Goal: Task Accomplishment & Management: Manage account settings

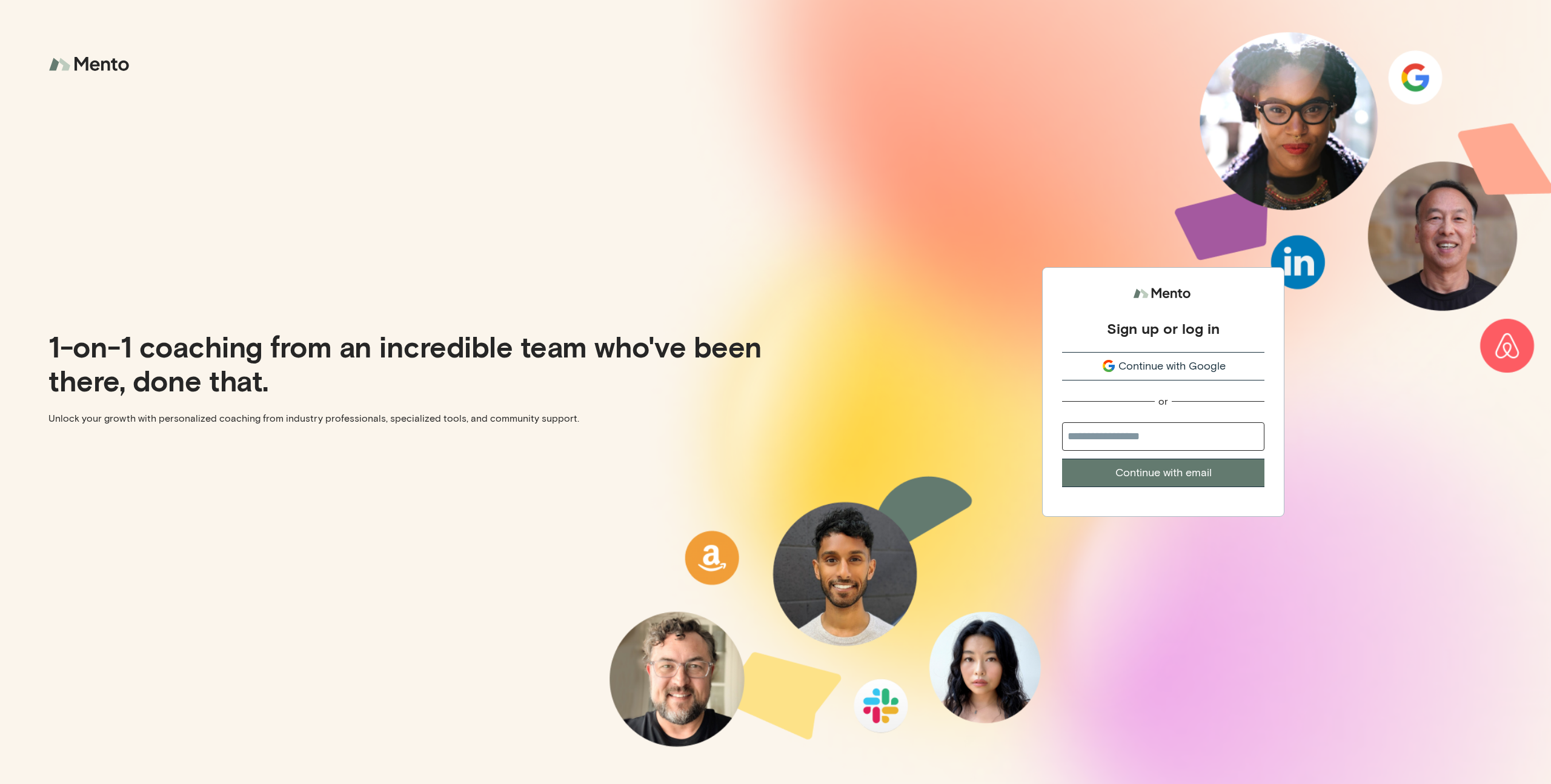
click at [1131, 434] on input "email" at bounding box center [1163, 435] width 203 height 28
type input "*"
paste input "**********"
type input "**********"
click at [1062, 459] on button "Continue with email" at bounding box center [1163, 472] width 203 height 28
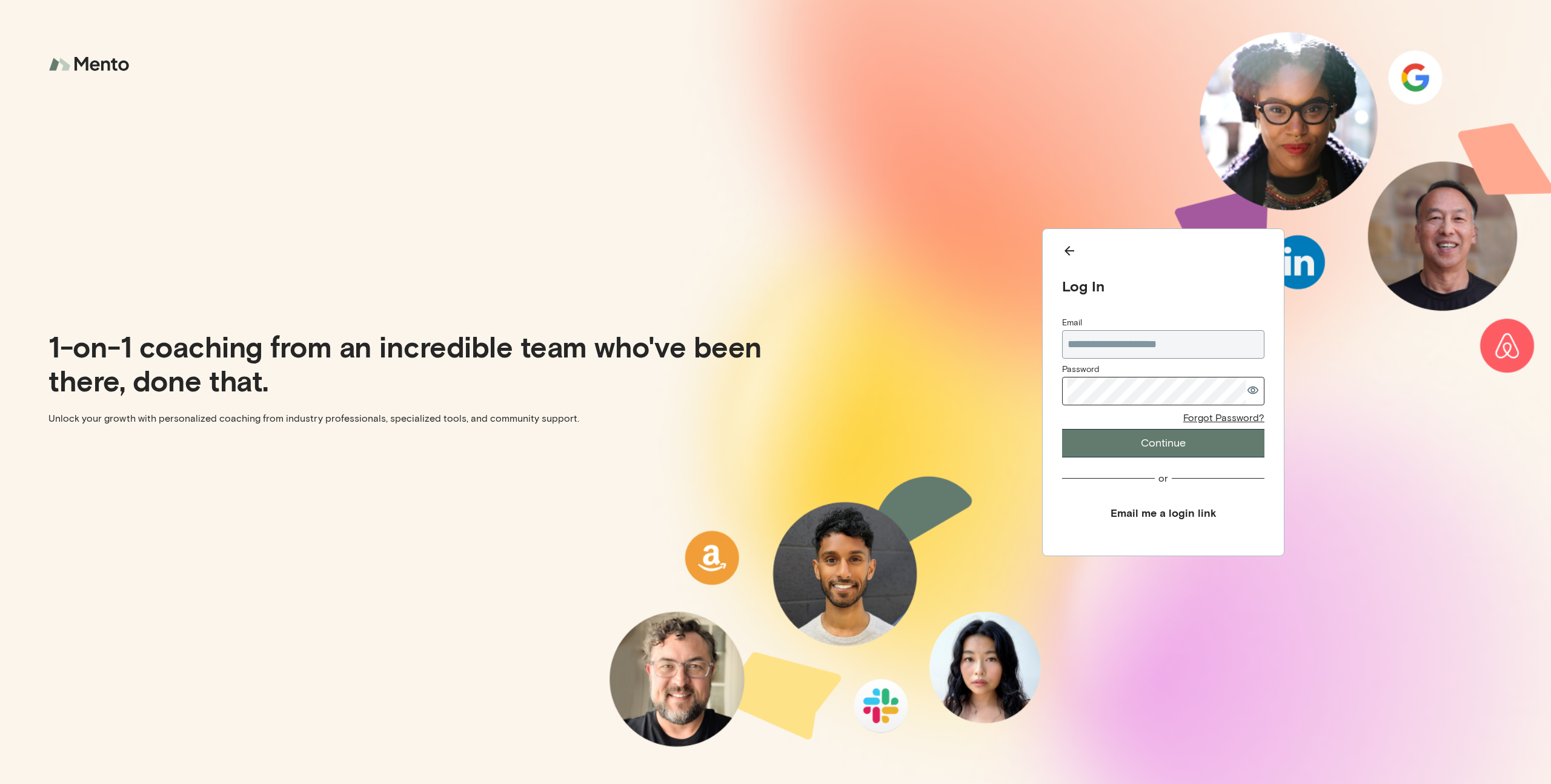
click at [0, 783] on com-1password-button at bounding box center [0, 784] width 0 height 0
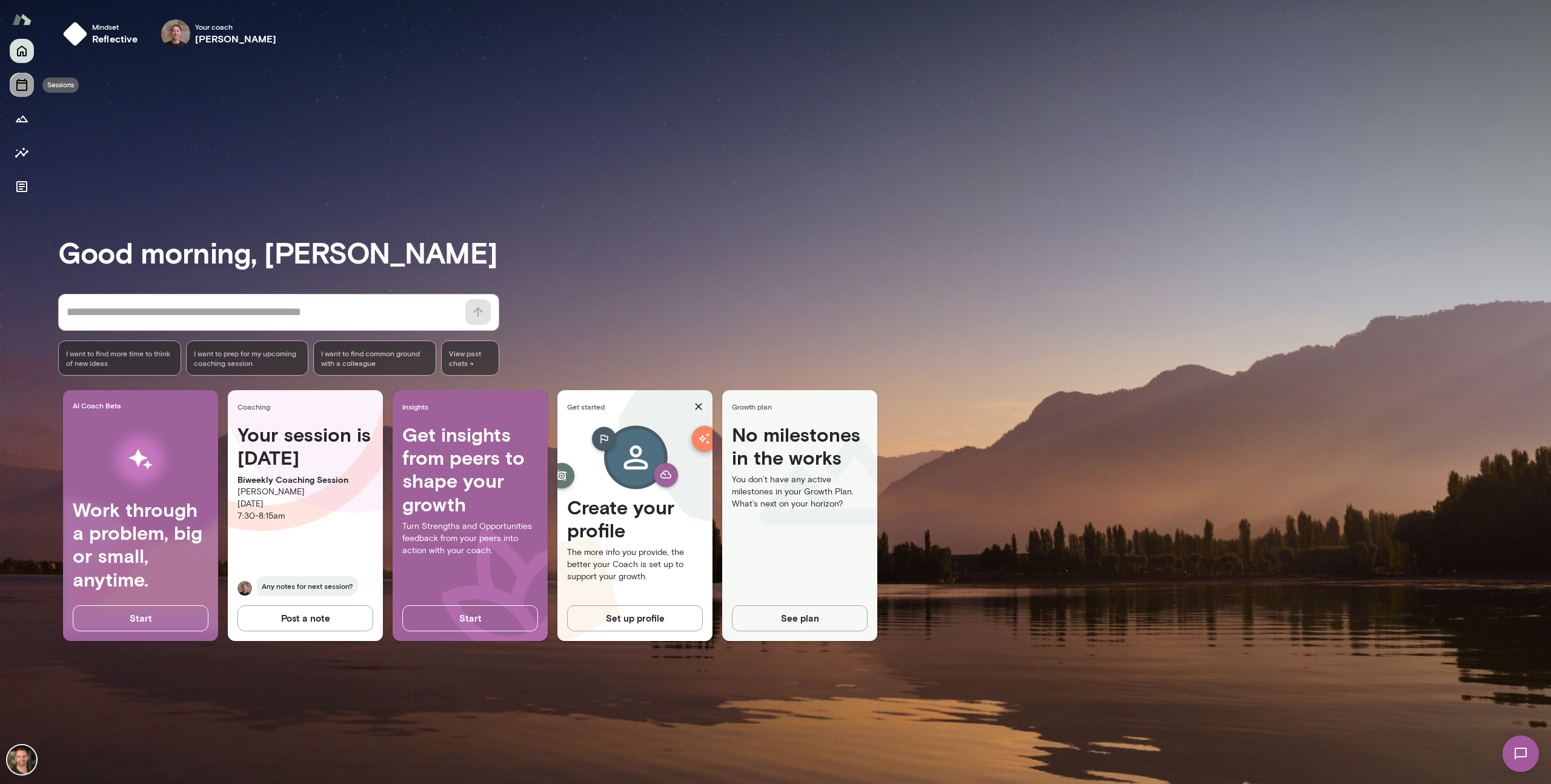
click at [26, 84] on icon "Sessions" at bounding box center [21, 85] width 11 height 12
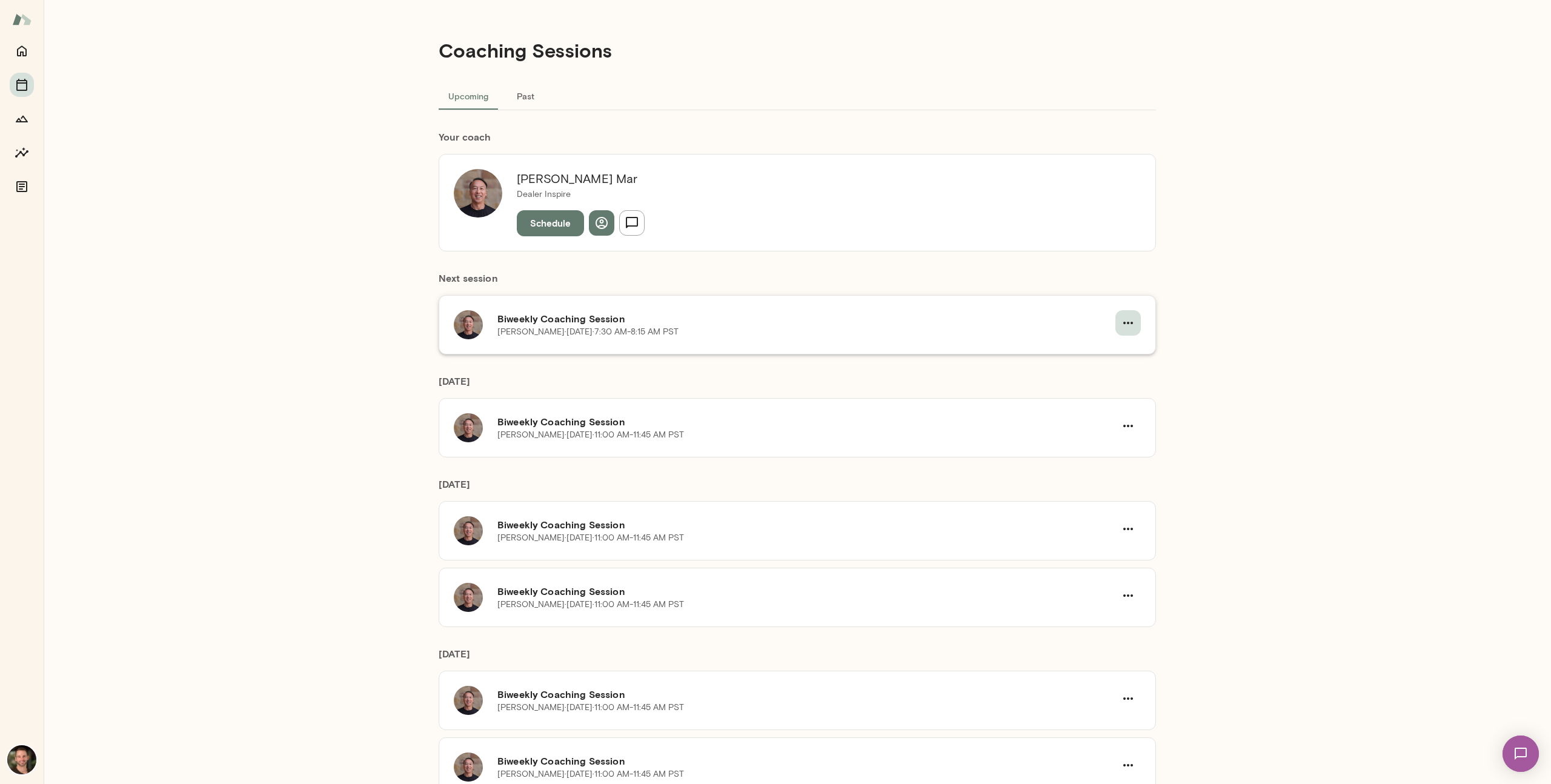
click at [1129, 331] on button "button" at bounding box center [1128, 322] width 25 height 25
click at [1122, 371] on span "Cancel" at bounding box center [1106, 373] width 52 height 15
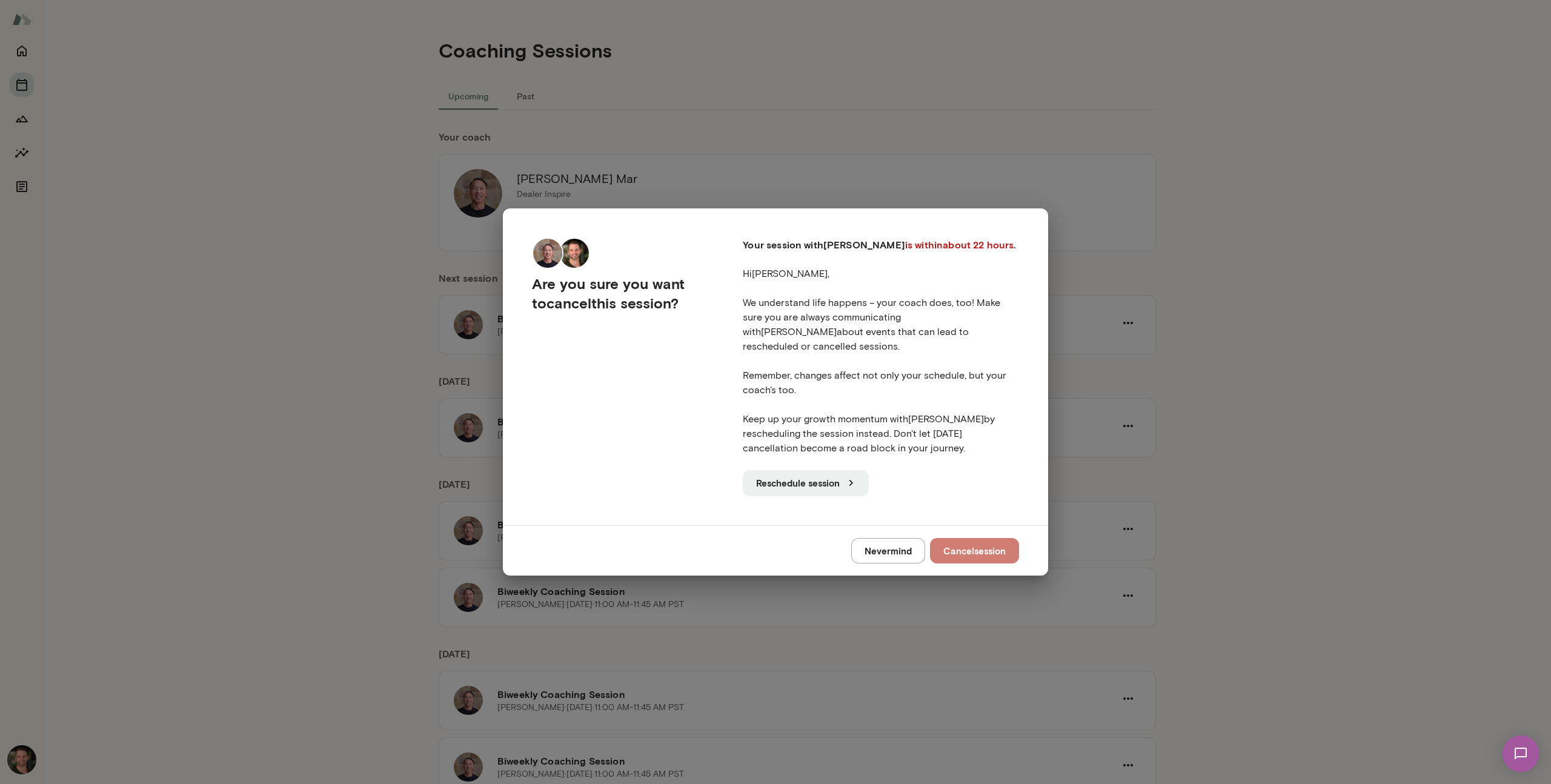
click at [976, 548] on button "Cancel session" at bounding box center [974, 550] width 89 height 25
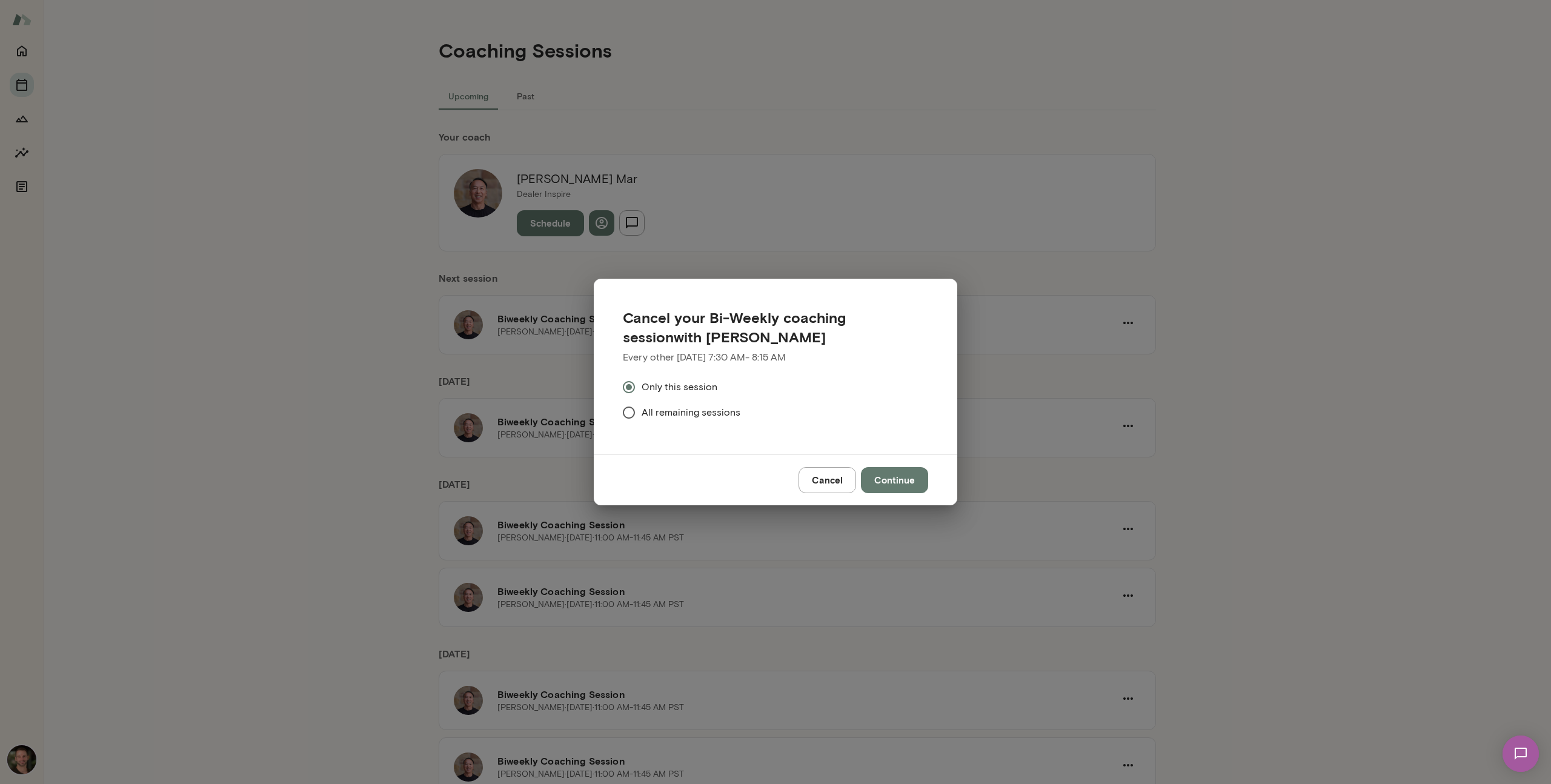
click at [904, 482] on button "Continue" at bounding box center [894, 479] width 67 height 25
